Goal: Task Accomplishment & Management: Complete application form

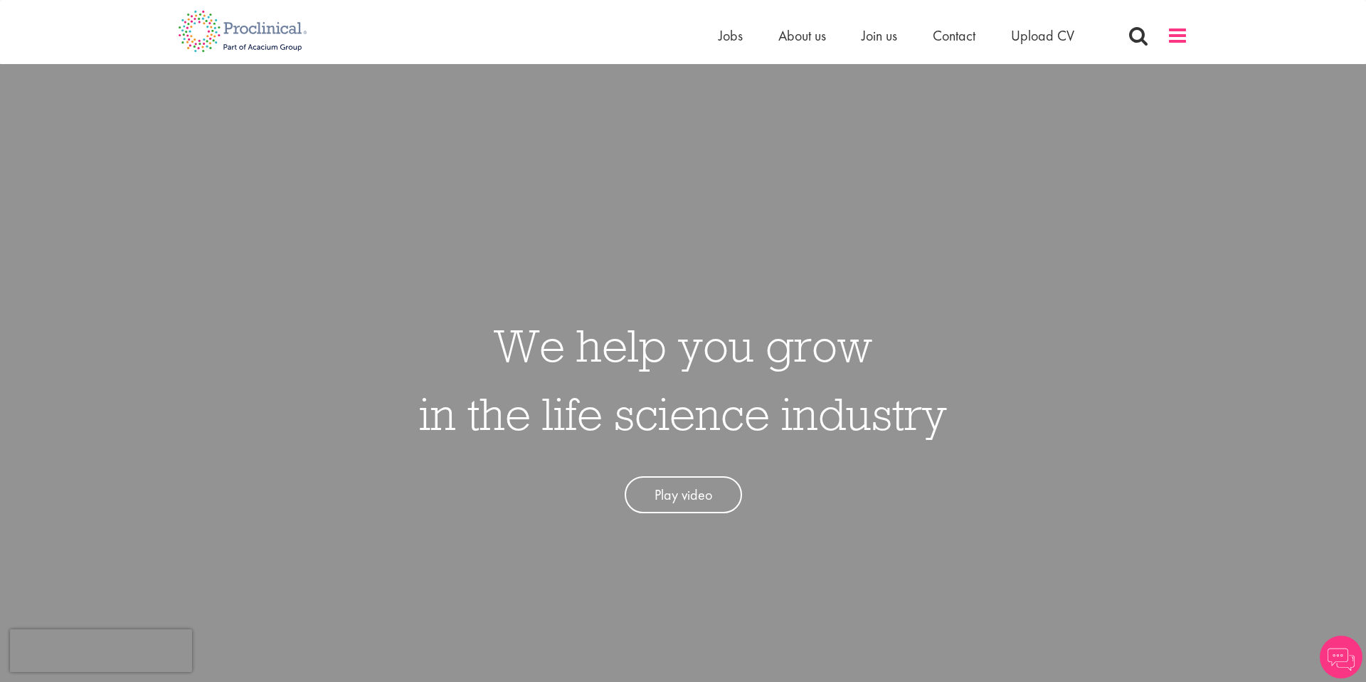
click at [1175, 37] on span at bounding box center [1177, 35] width 21 height 21
click at [735, 42] on span "Jobs" at bounding box center [731, 35] width 24 height 19
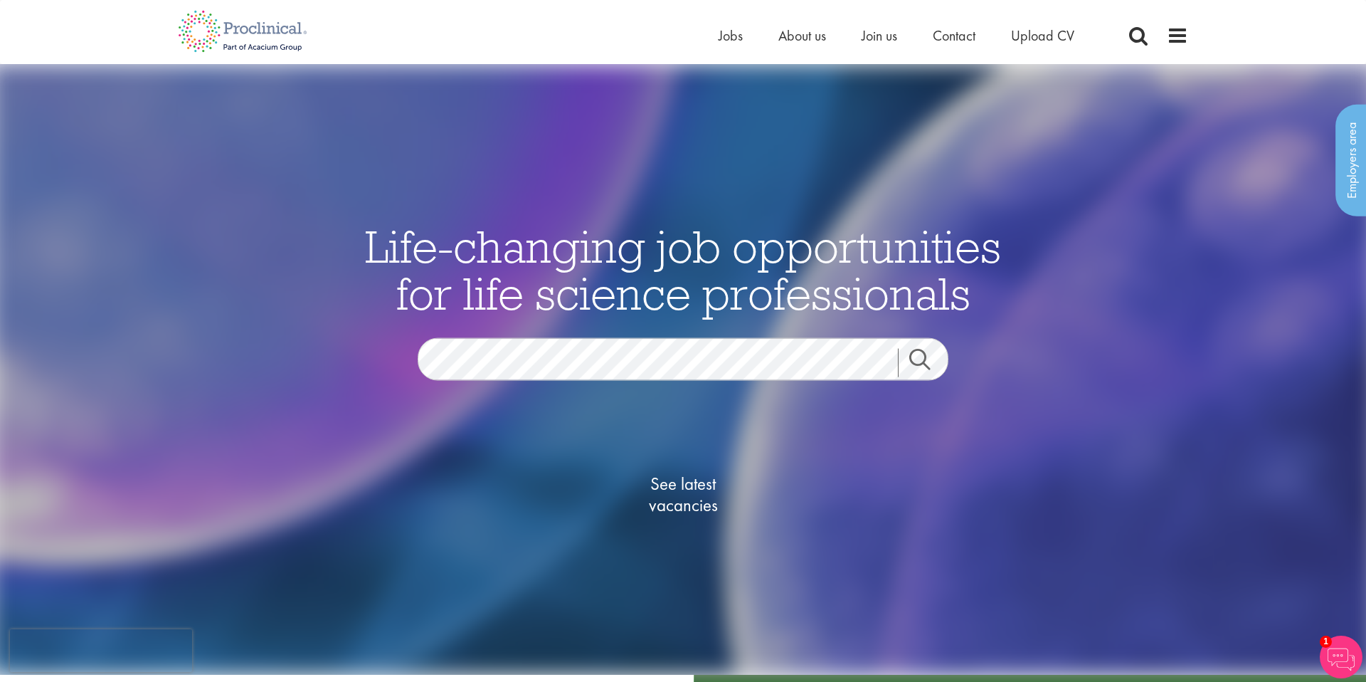
click at [919, 364] on link "Search" at bounding box center [928, 362] width 61 height 28
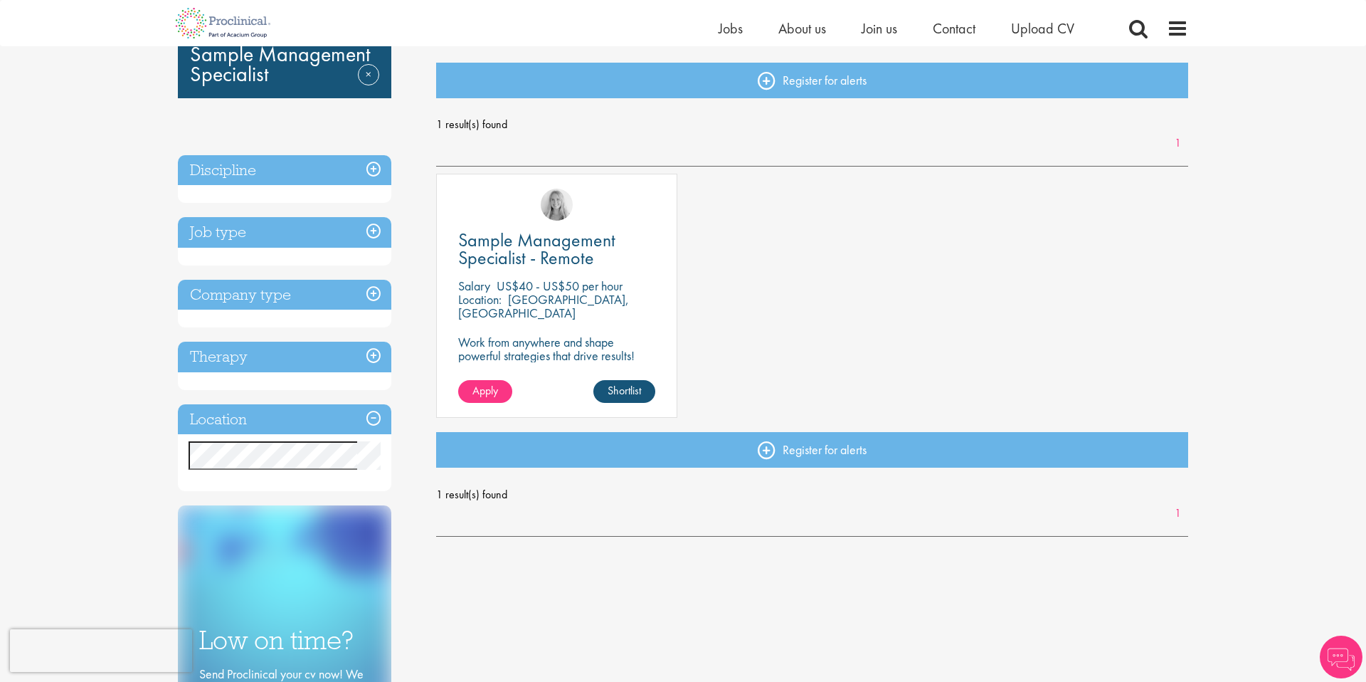
scroll to position [144, 0]
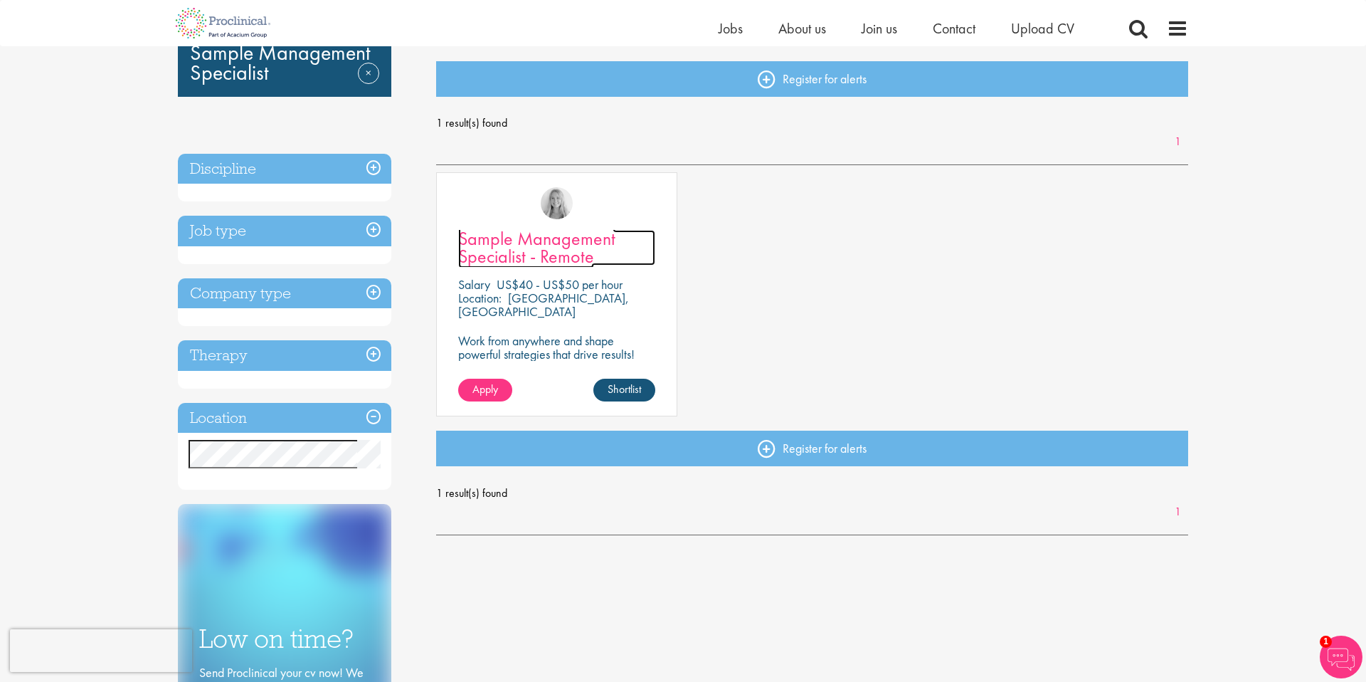
click at [555, 259] on span "Sample Management Specialist - Remote" at bounding box center [536, 247] width 157 height 42
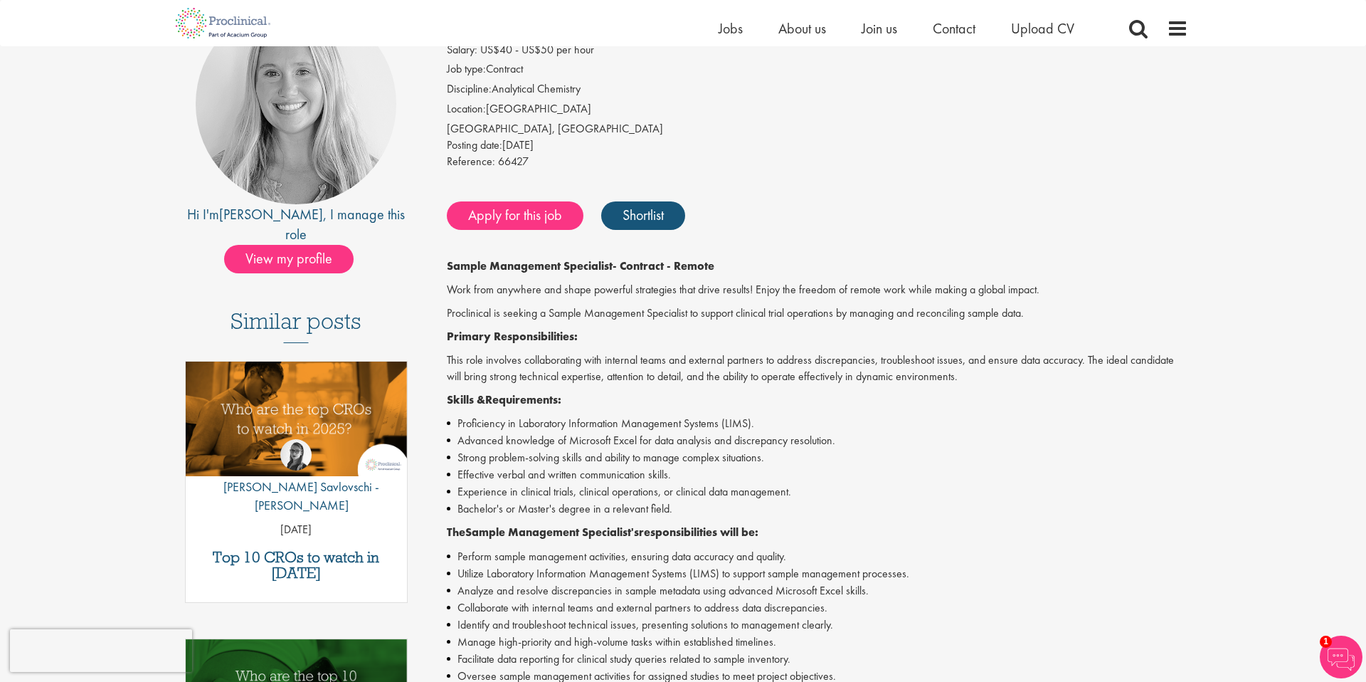
scroll to position [164, 0]
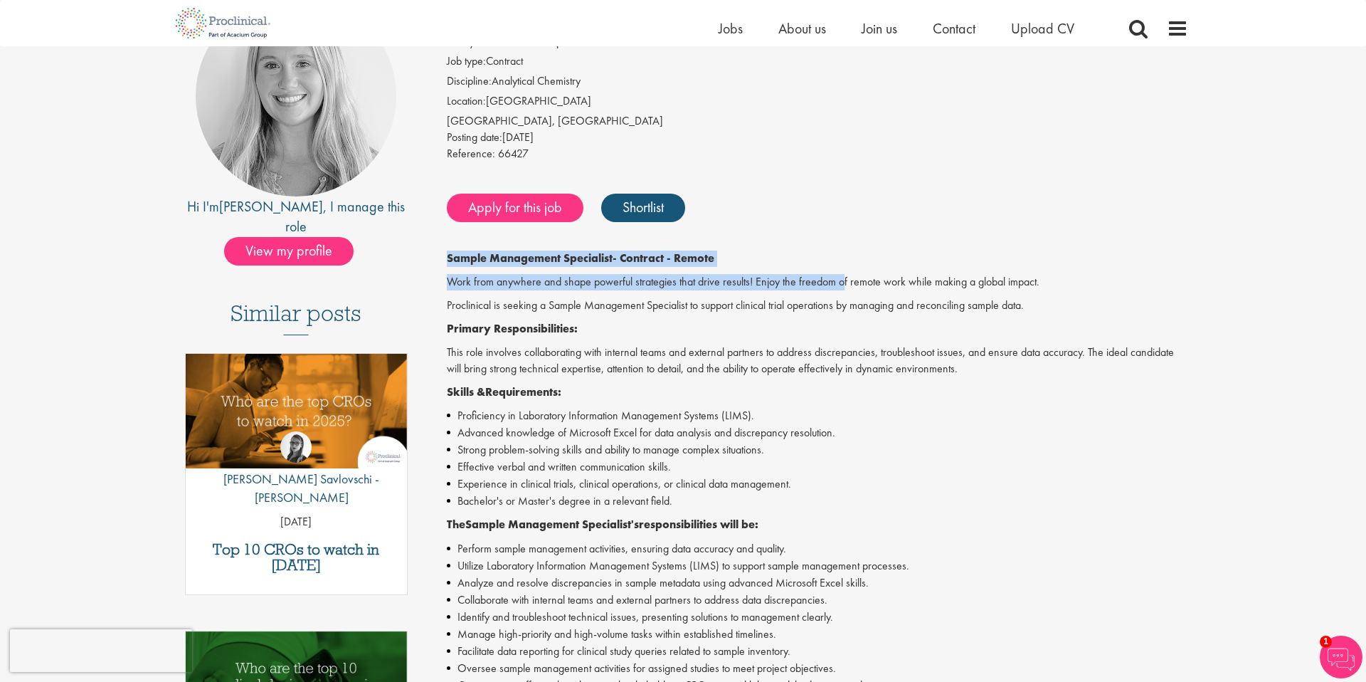
drag, startPoint x: 447, startPoint y: 258, endPoint x: 847, endPoint y: 292, distance: 402.0
click at [847, 292] on div "Sample Management Specialist - Contract - Remote Work from anywhere and shape p…" at bounding box center [818, 558] width 742 height 617
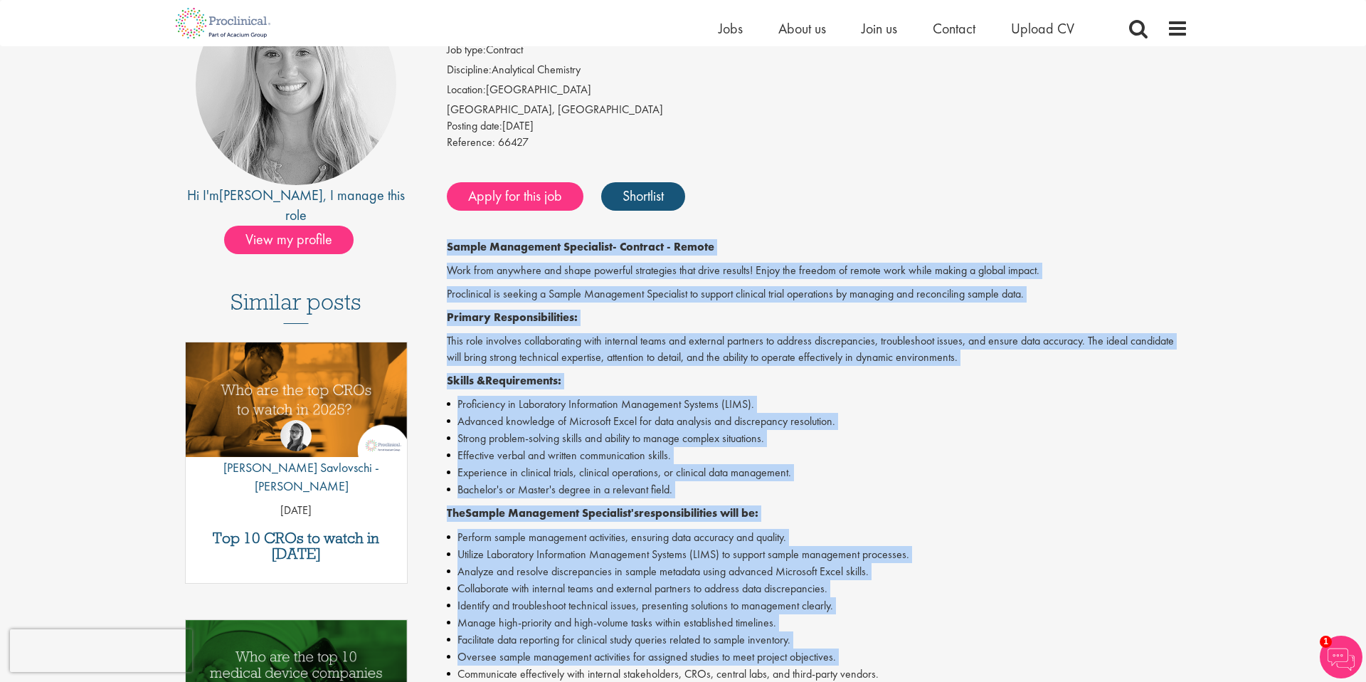
scroll to position [532, 0]
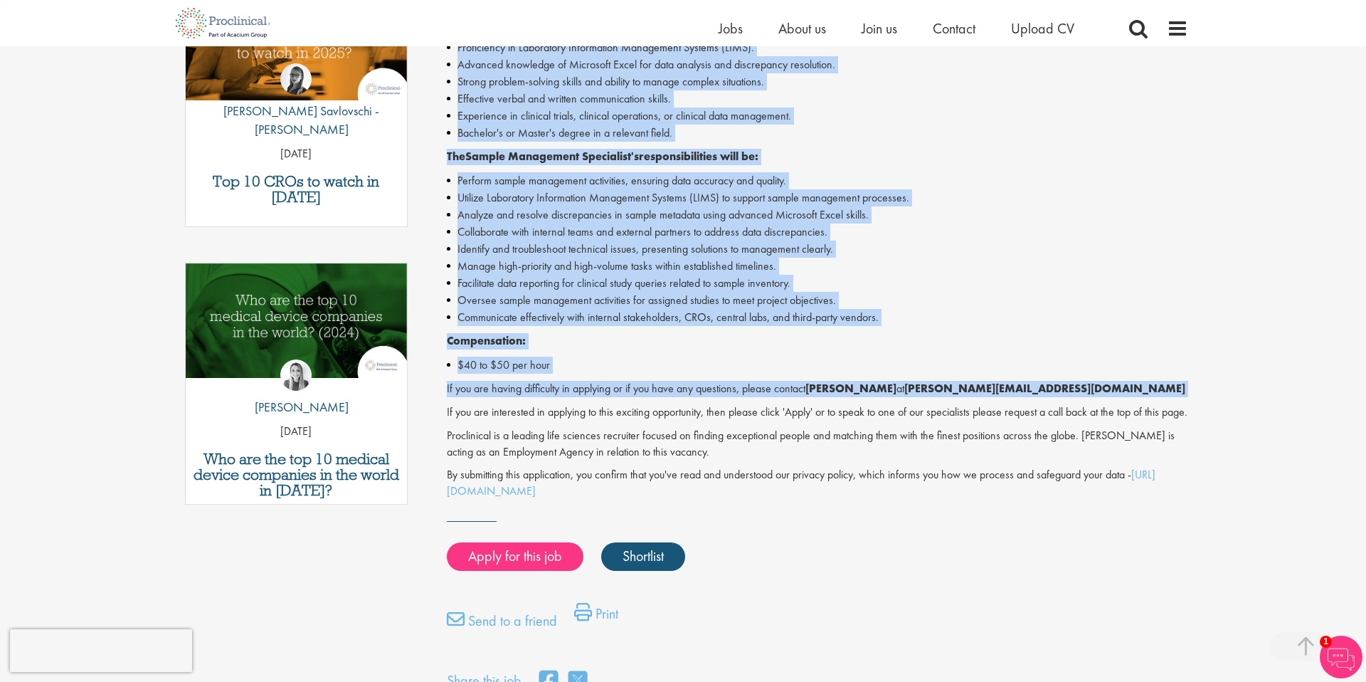
copy div "Sample Management Specialist - Contract - Remote Work from anywhere and shape p…"
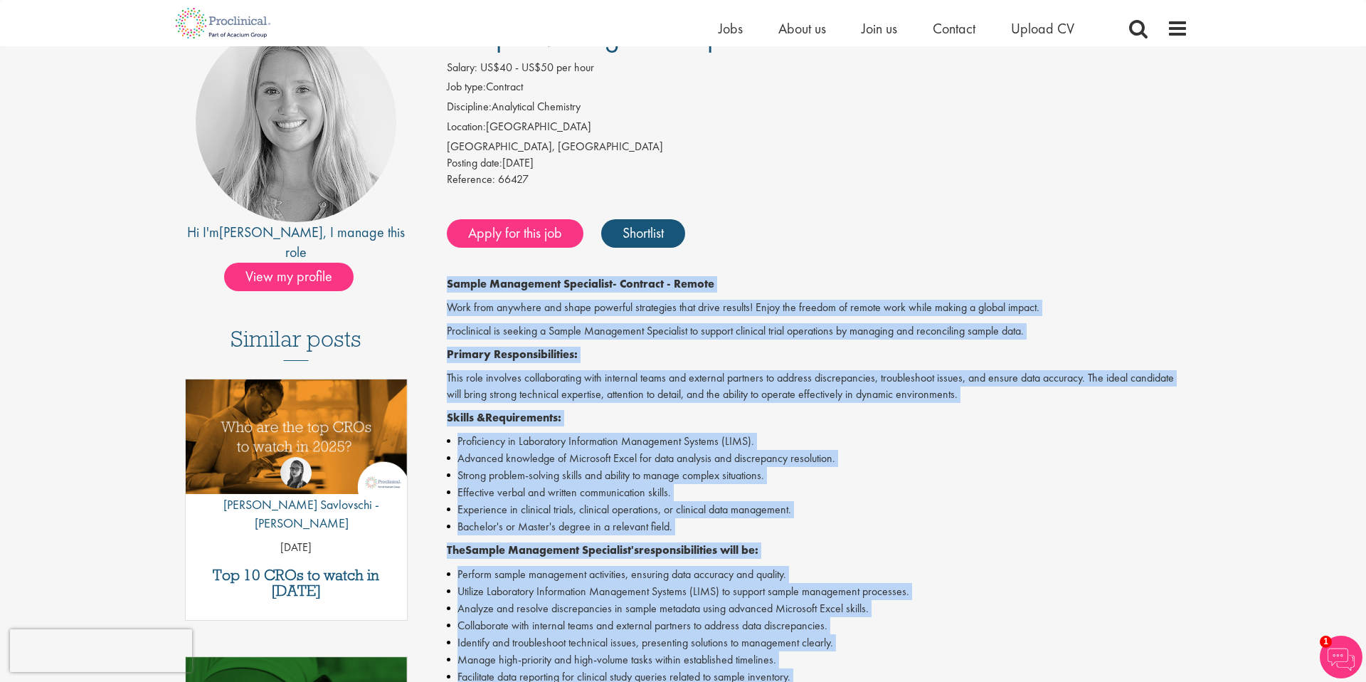
scroll to position [0, 0]
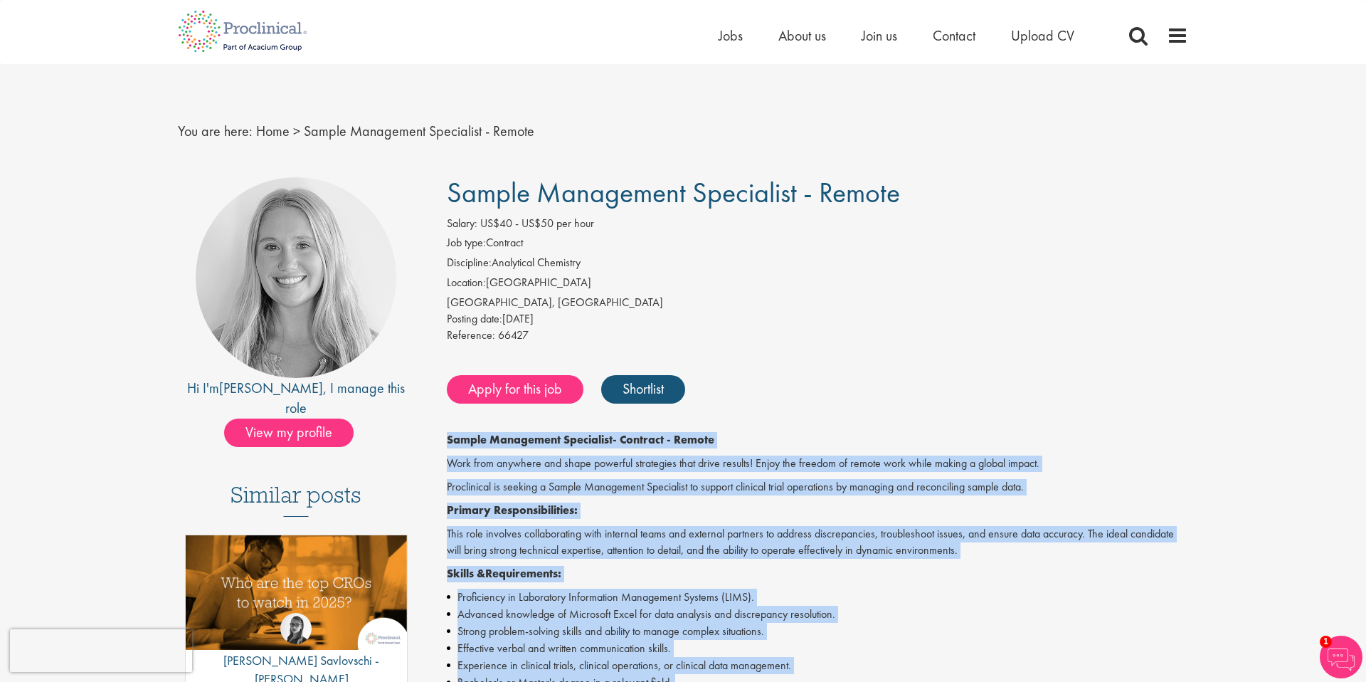
drag, startPoint x: 453, startPoint y: 193, endPoint x: 805, endPoint y: 203, distance: 352.4
click at [805, 203] on span "Sample Management Specialist - Remote" at bounding box center [673, 192] width 453 height 36
copy span "Sample Management Specialist"
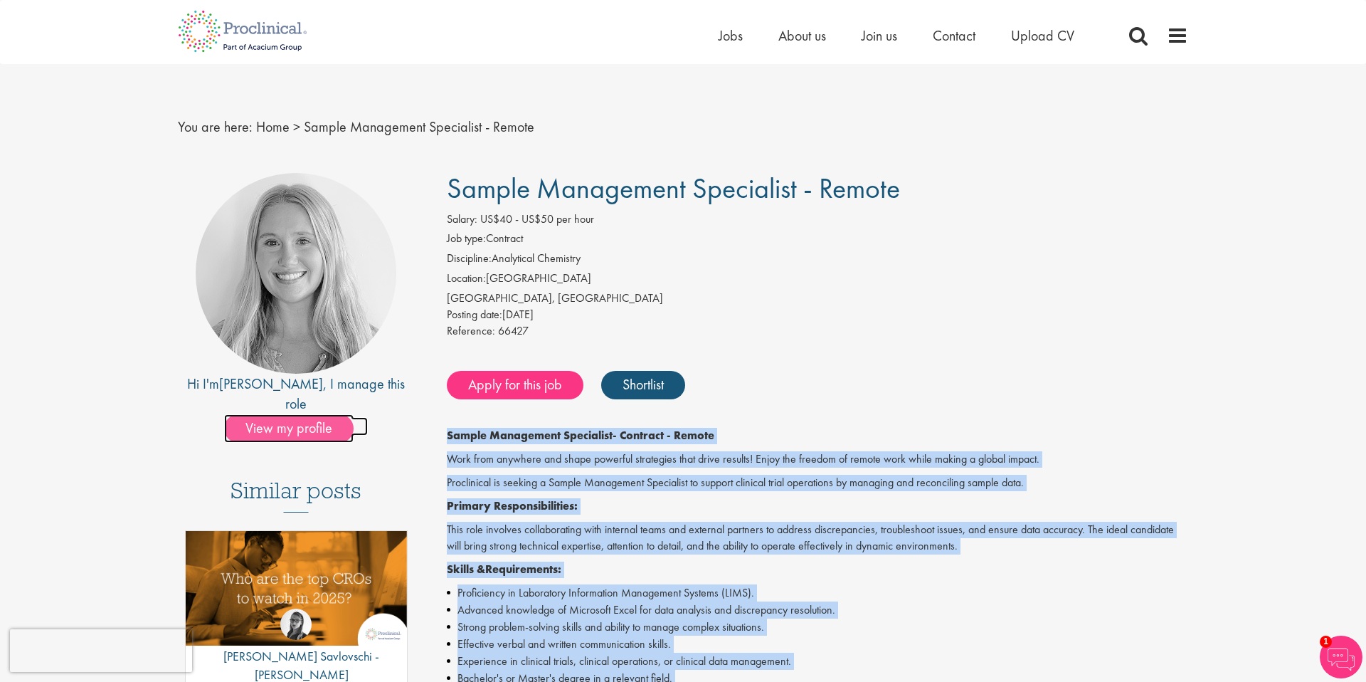
click at [321, 414] on span "View my profile" at bounding box center [289, 428] width 130 height 28
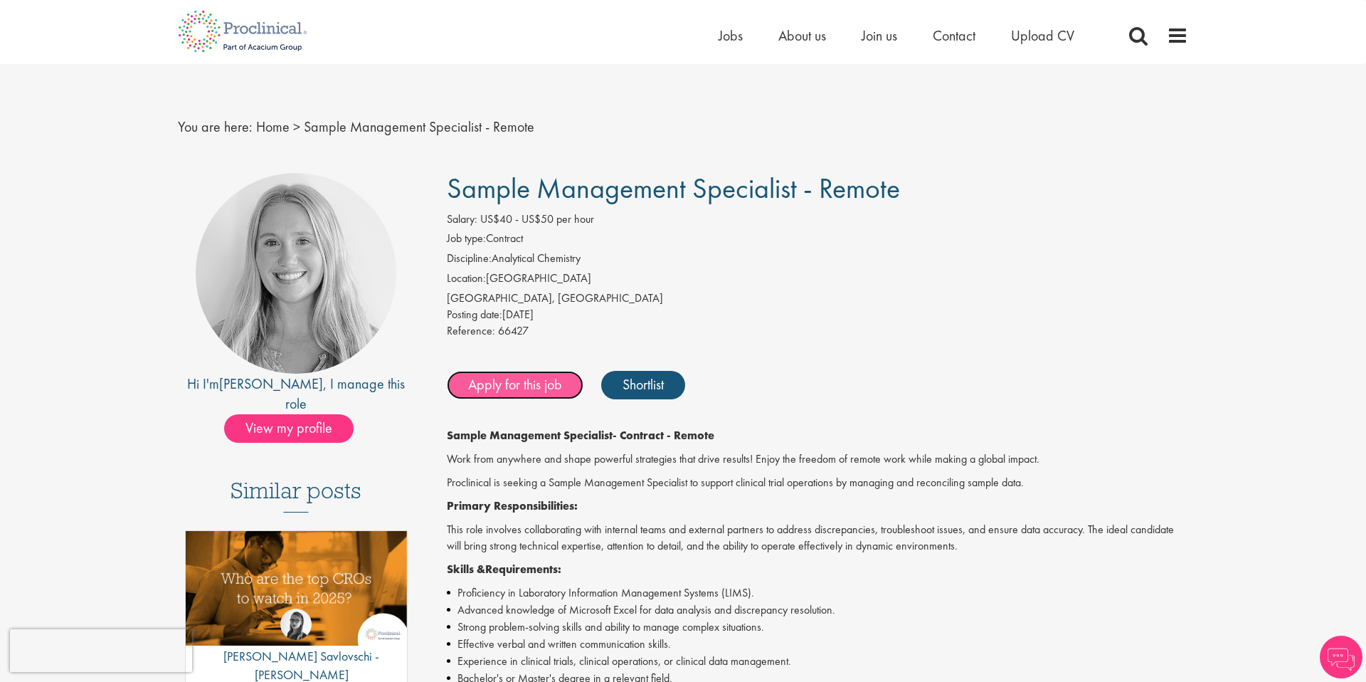
click at [504, 385] on link "Apply for this job" at bounding box center [515, 385] width 137 height 28
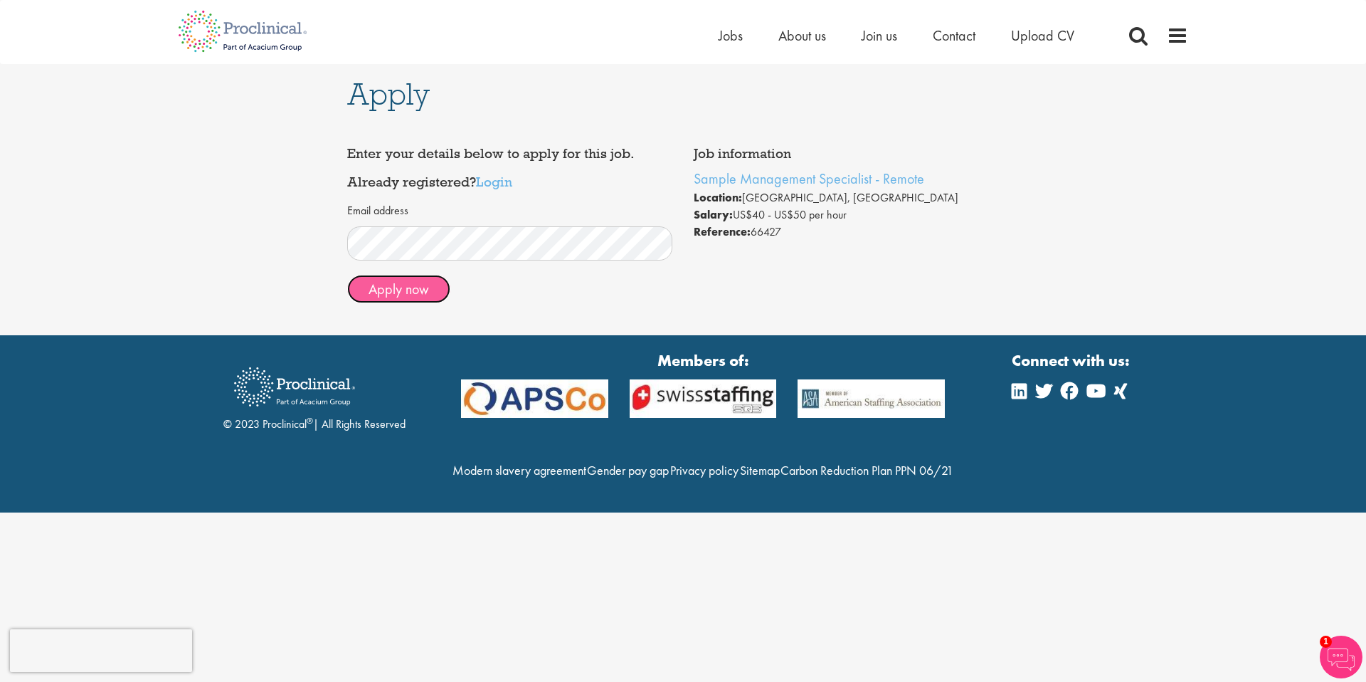
click at [422, 289] on button "Apply now" at bounding box center [398, 289] width 103 height 28
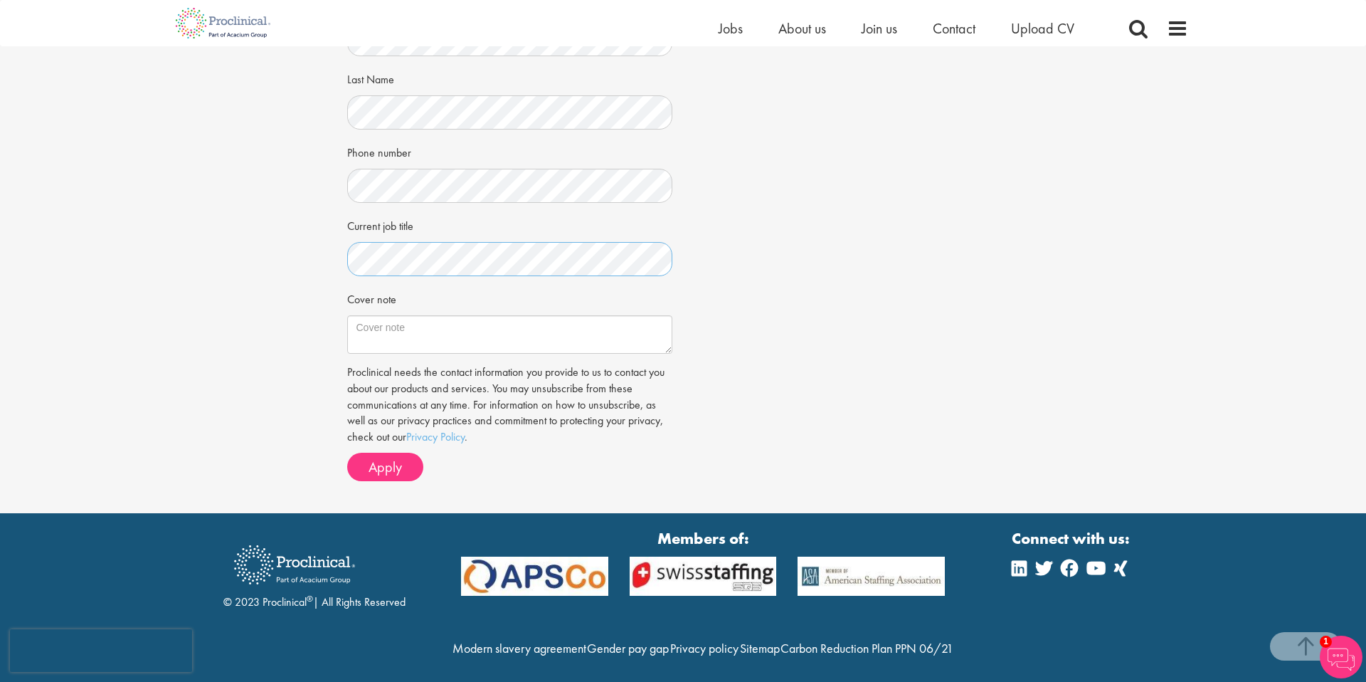
scroll to position [290, 0]
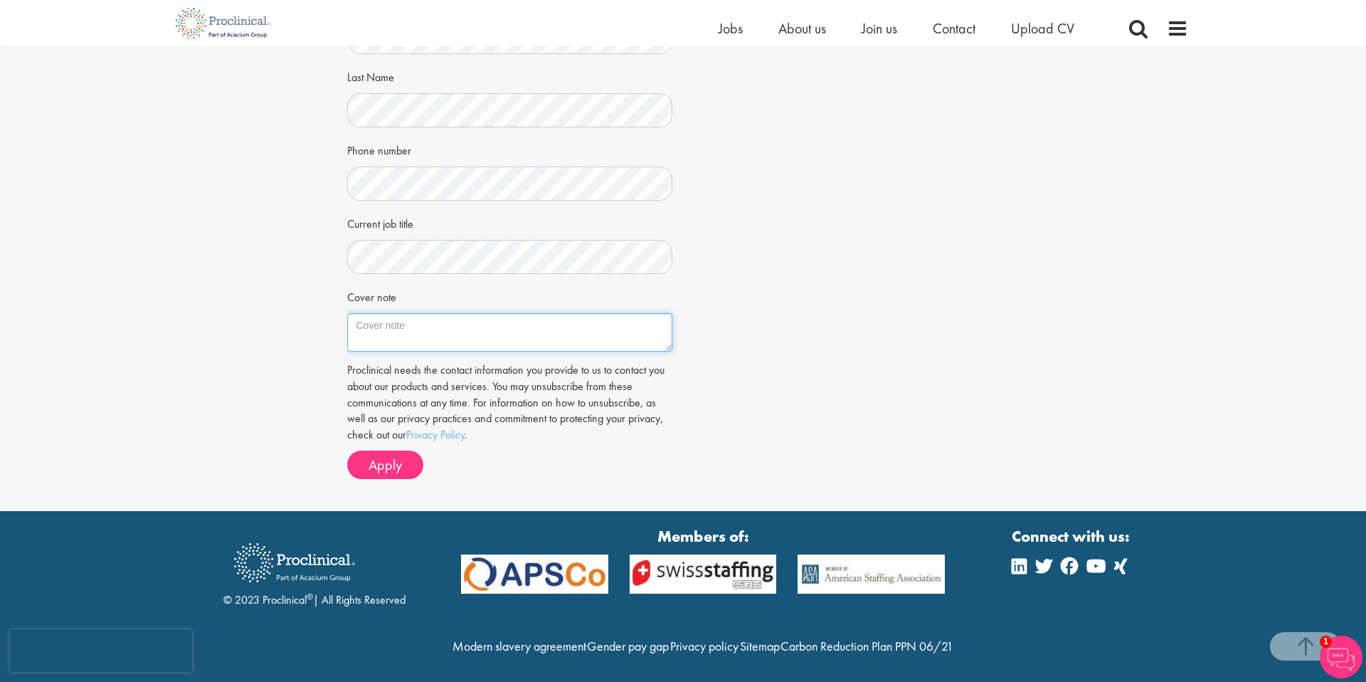
click at [423, 332] on textarea "Cover note" at bounding box center [510, 332] width 326 height 38
paste textarea "Dear Ms. Briggs, I’m reaching out because the Sample Management Specialist role…"
drag, startPoint x: 442, startPoint y: 337, endPoint x: 354, endPoint y: 334, distance: 88.3
click at [354, 334] on textarea "Dear Ms. Briggs, I’m reaching out because the Sample Management Specialist role…" at bounding box center [510, 332] width 326 height 38
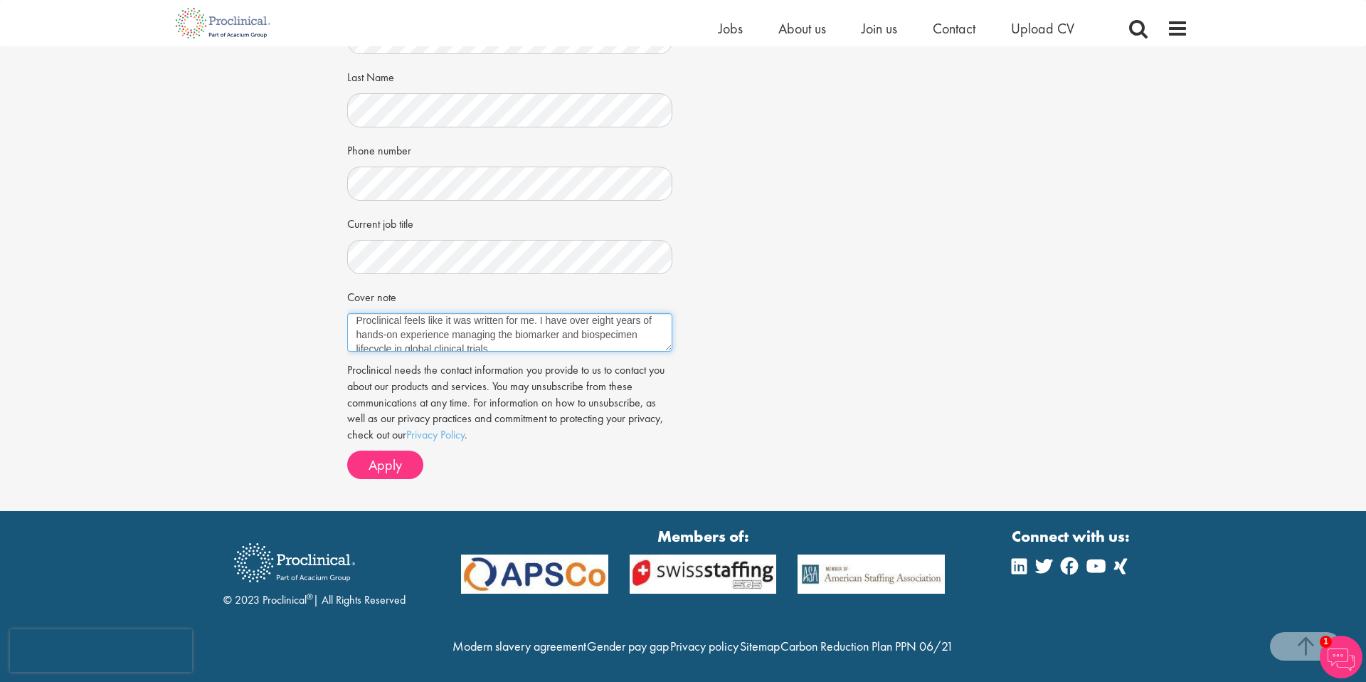
scroll to position [5, 0]
type textarea "Dear Ms. Briggs, I’m reaching out because the Sample Management Specialist role…"
click at [397, 466] on span "Apply" at bounding box center [385, 464] width 33 height 19
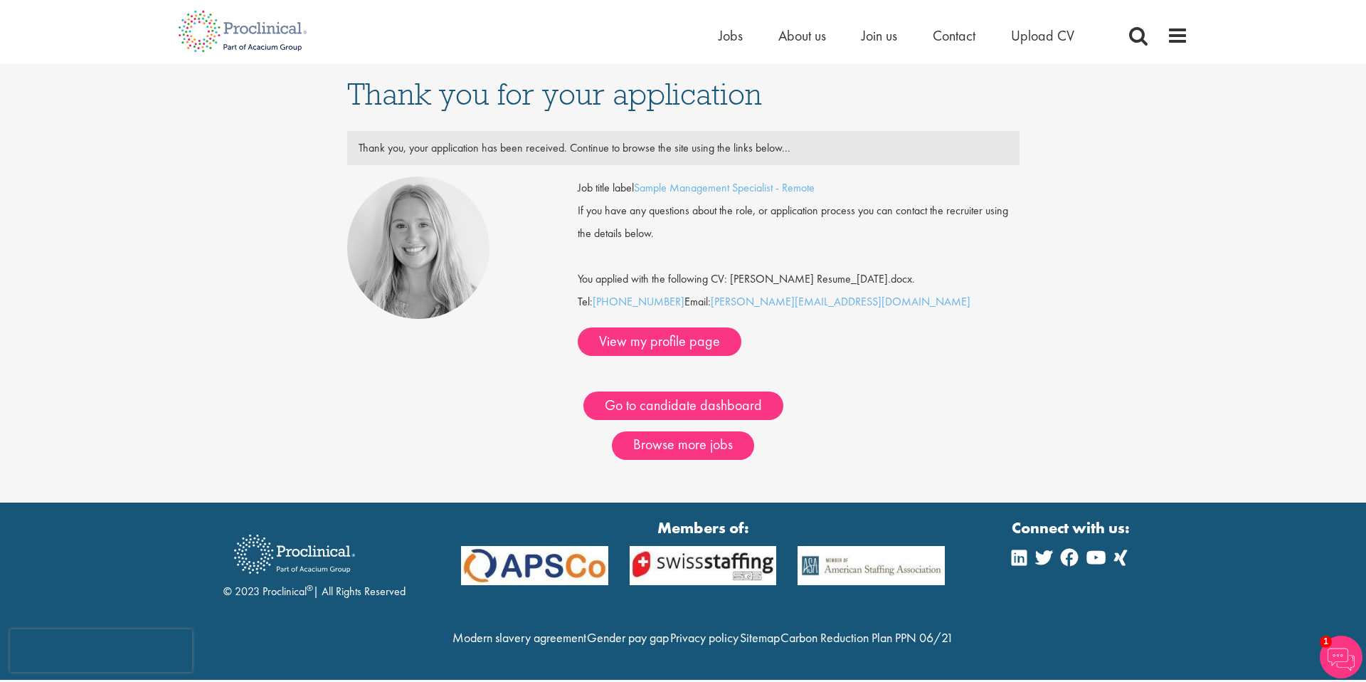
drag, startPoint x: 574, startPoint y: 311, endPoint x: 819, endPoint y: 319, distance: 245.6
click at [819, 319] on div "Job title label Sample Management Specialist - Remote If you have any questions…" at bounding box center [798, 265] width 463 height 179
copy div "Tel: +1 (215) 531-6914 Email: s.briggs@proclinical.com"
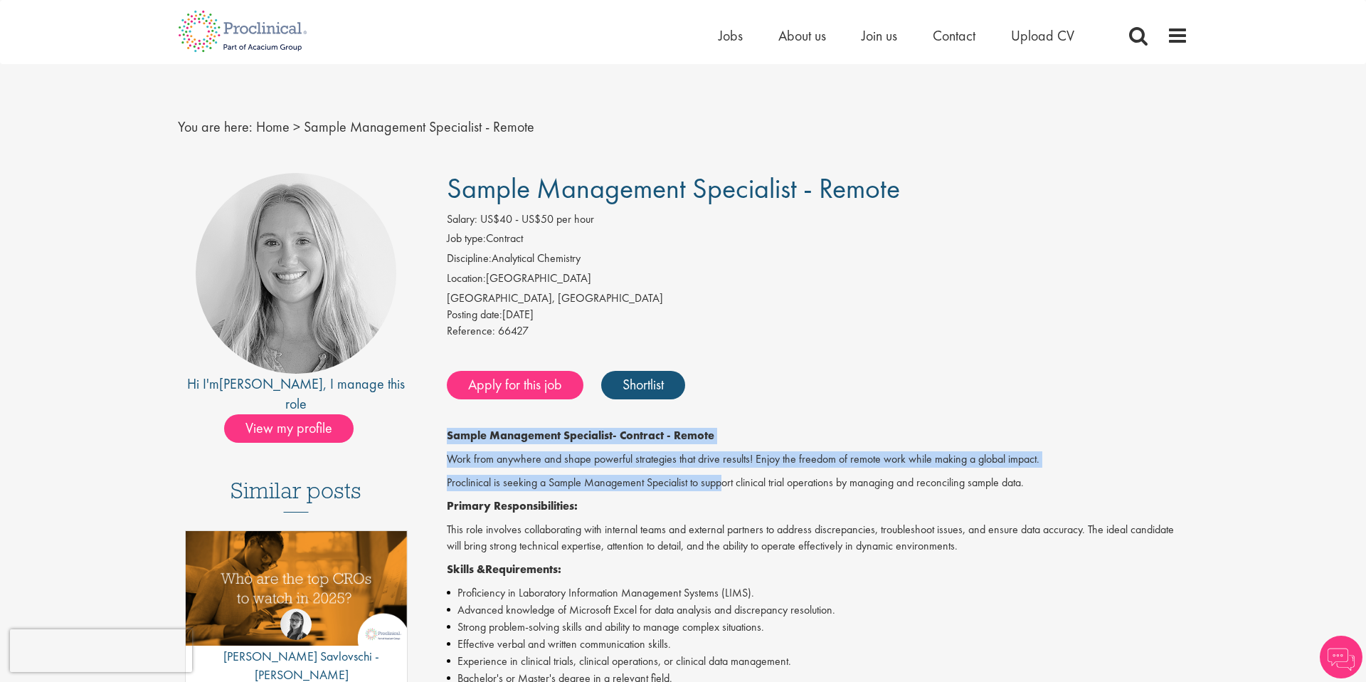
drag, startPoint x: 445, startPoint y: 434, endPoint x: 727, endPoint y: 482, distance: 285.8
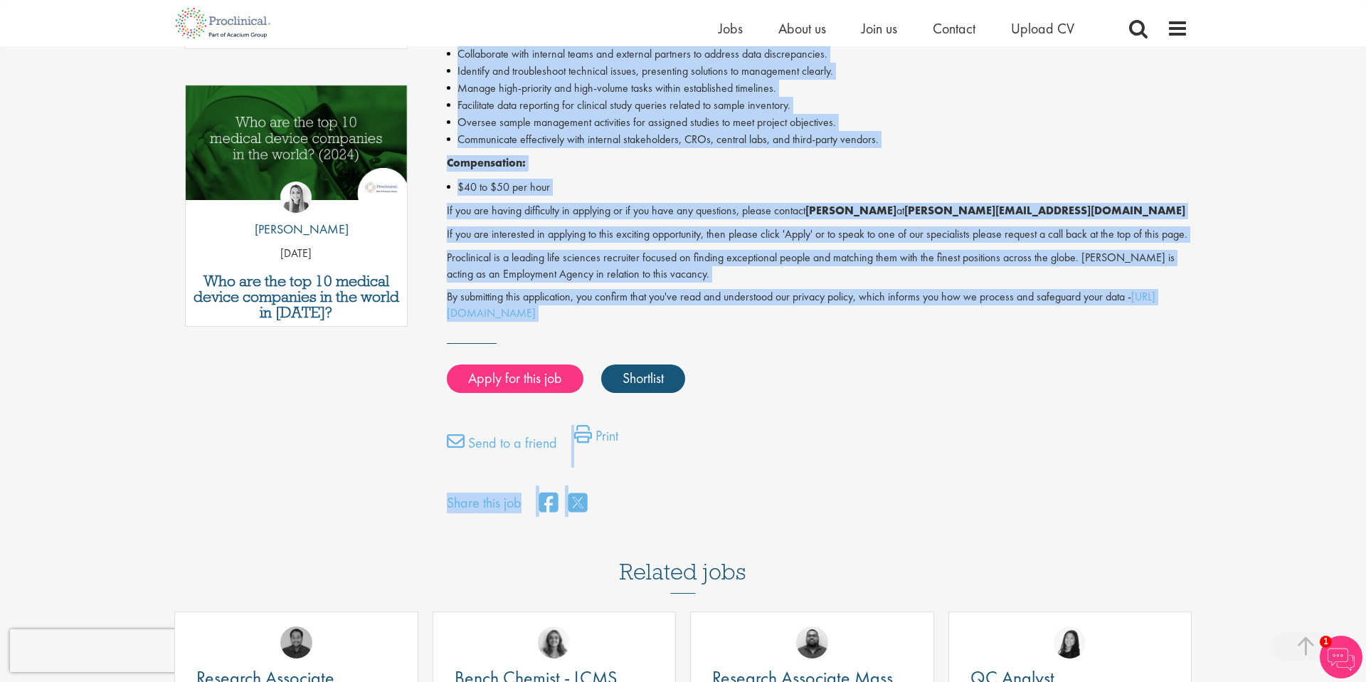
scroll to position [664, 0]
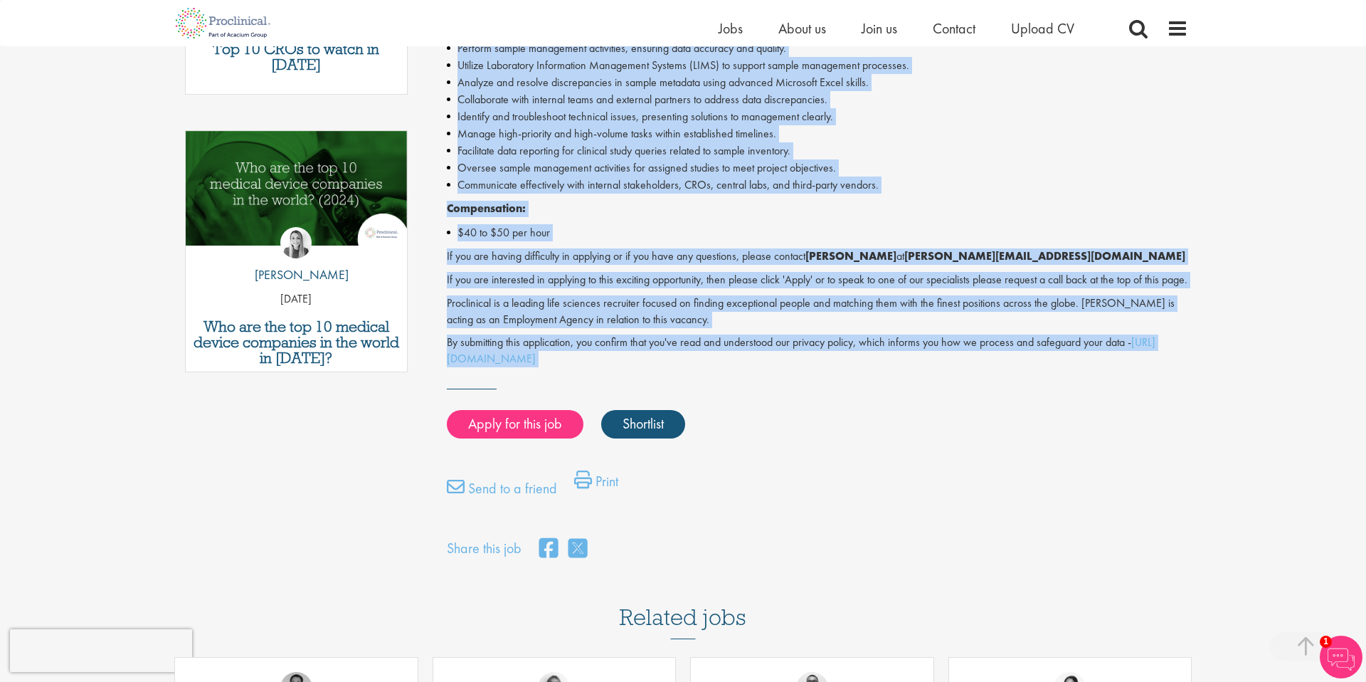
click at [729, 395] on div "Sample Management Specialist - Remote Salary: US$40 - US$50 per hour Job type: …" at bounding box center [813, 28] width 774 height 1067
copy div "Sample Management Specialist - [DEMOGRAPHIC_DATA] - Remote Work from anywhere a…"
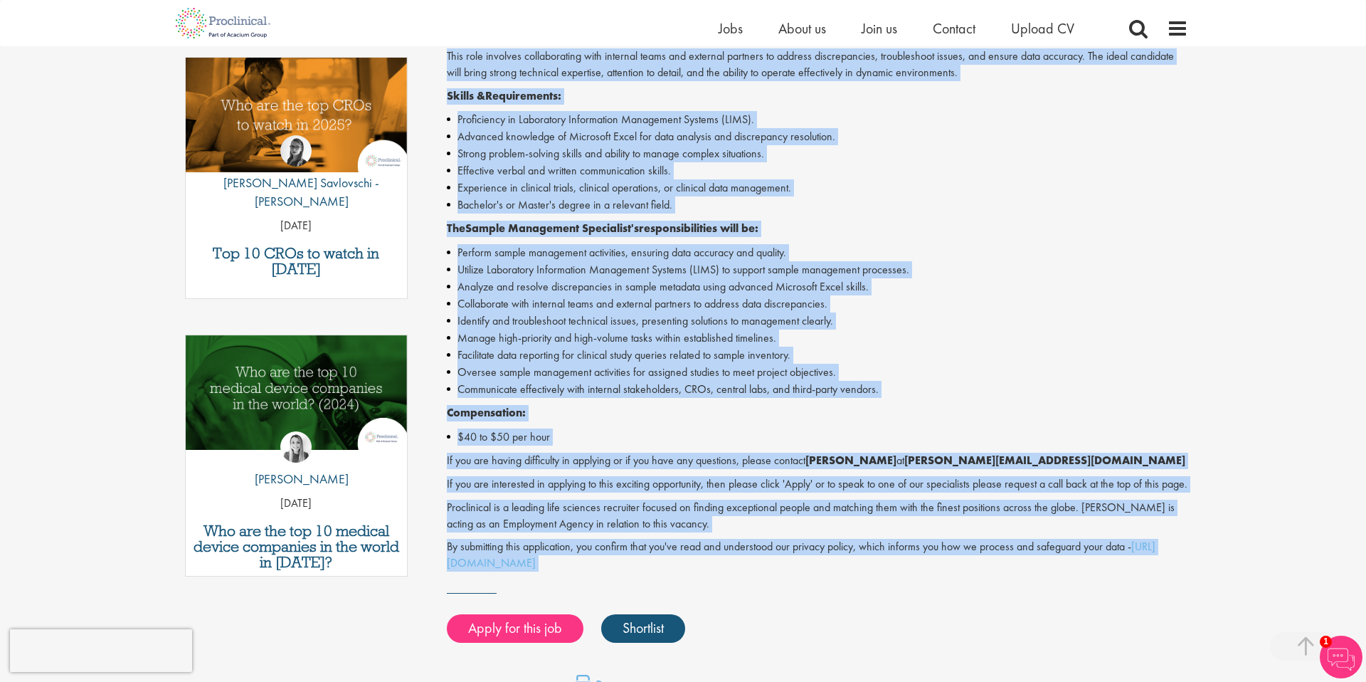
scroll to position [458, 0]
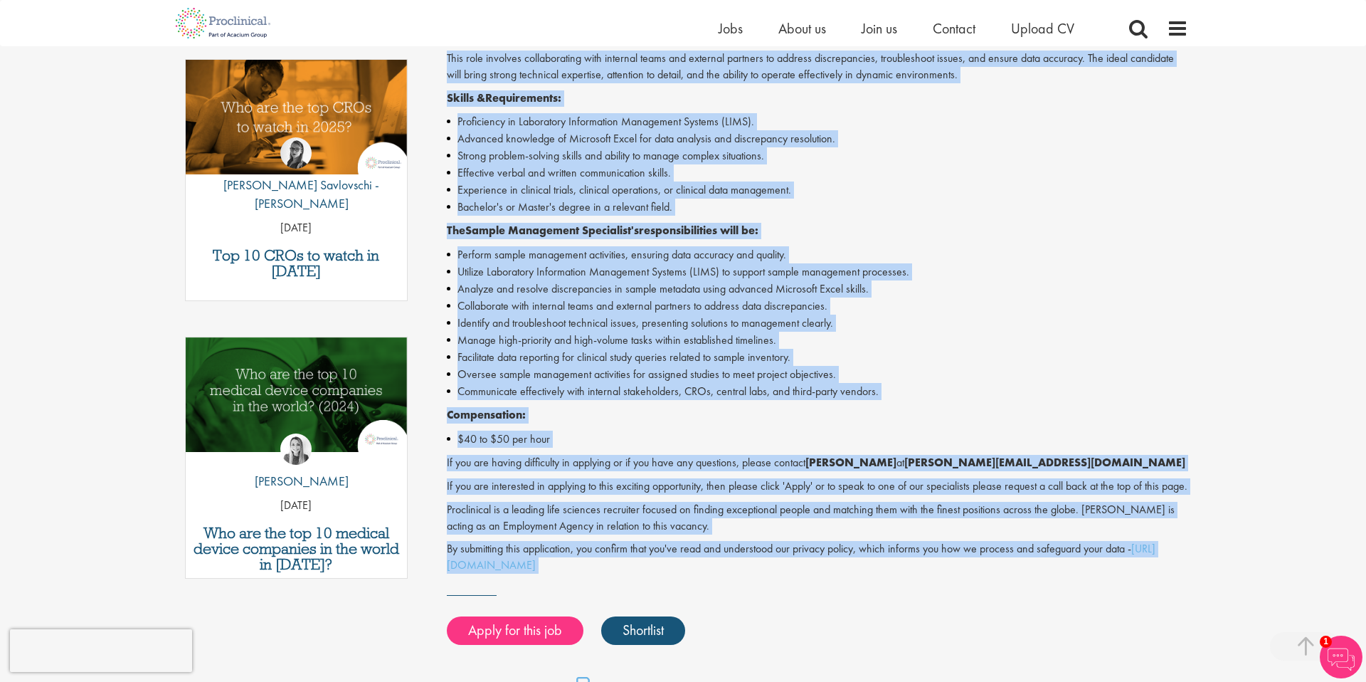
click at [995, 359] on li "Facilitate data reporting for clinical study queries related to sample inventor…" at bounding box center [818, 357] width 742 height 17
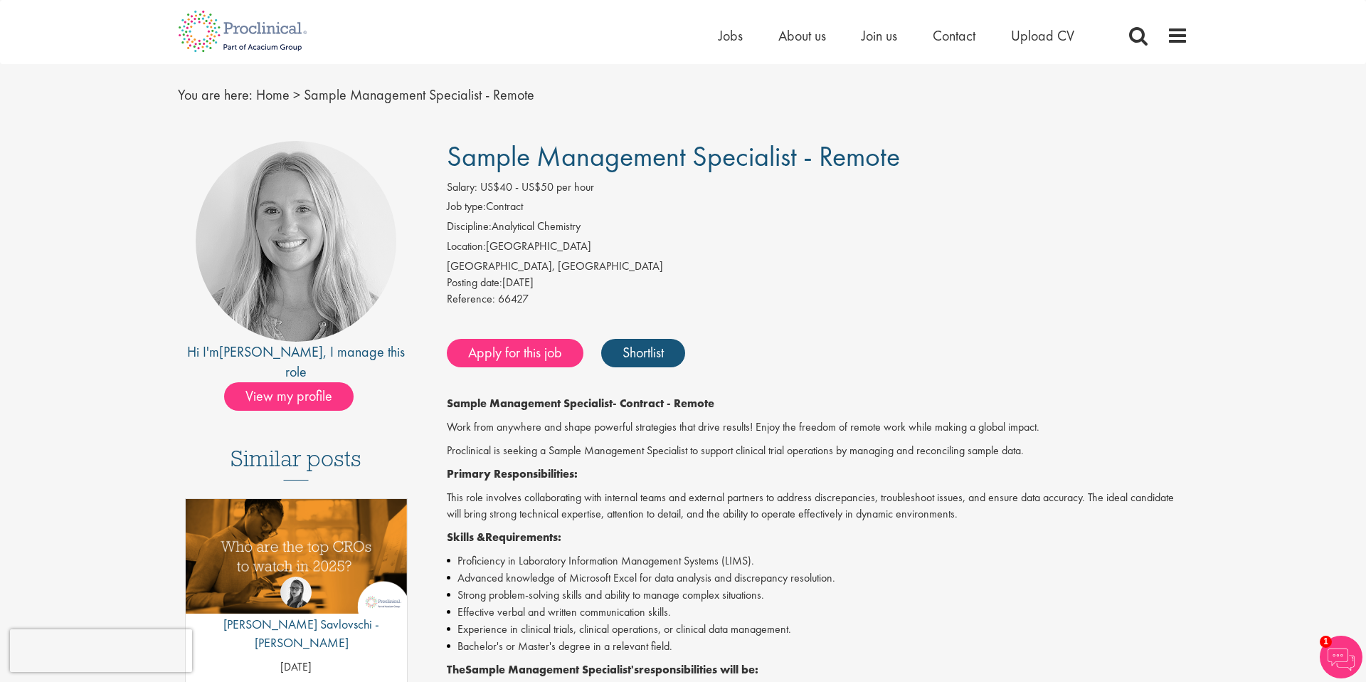
scroll to position [0, 0]
